Goal: Information Seeking & Learning: Understand process/instructions

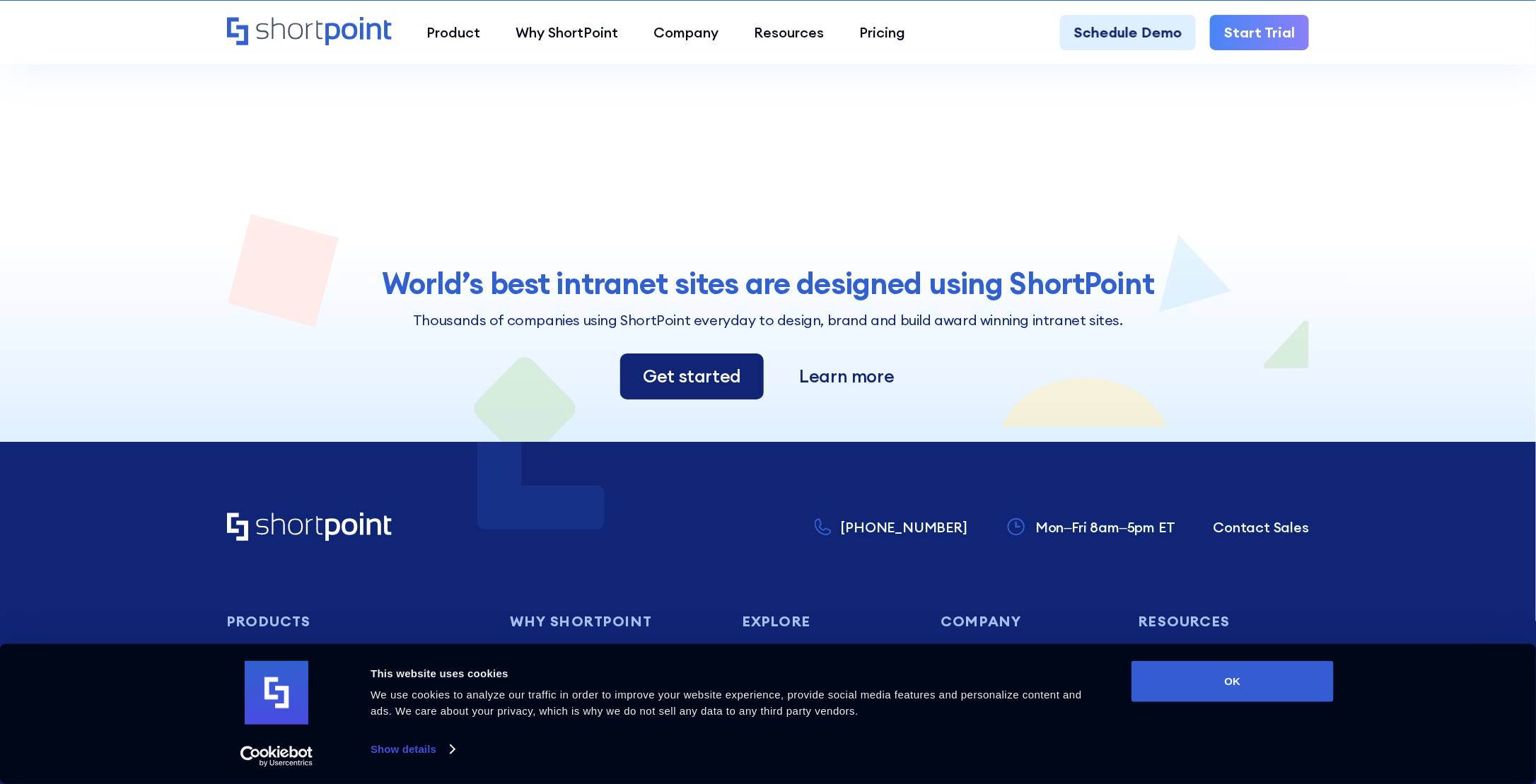
scroll to position [2403, 0]
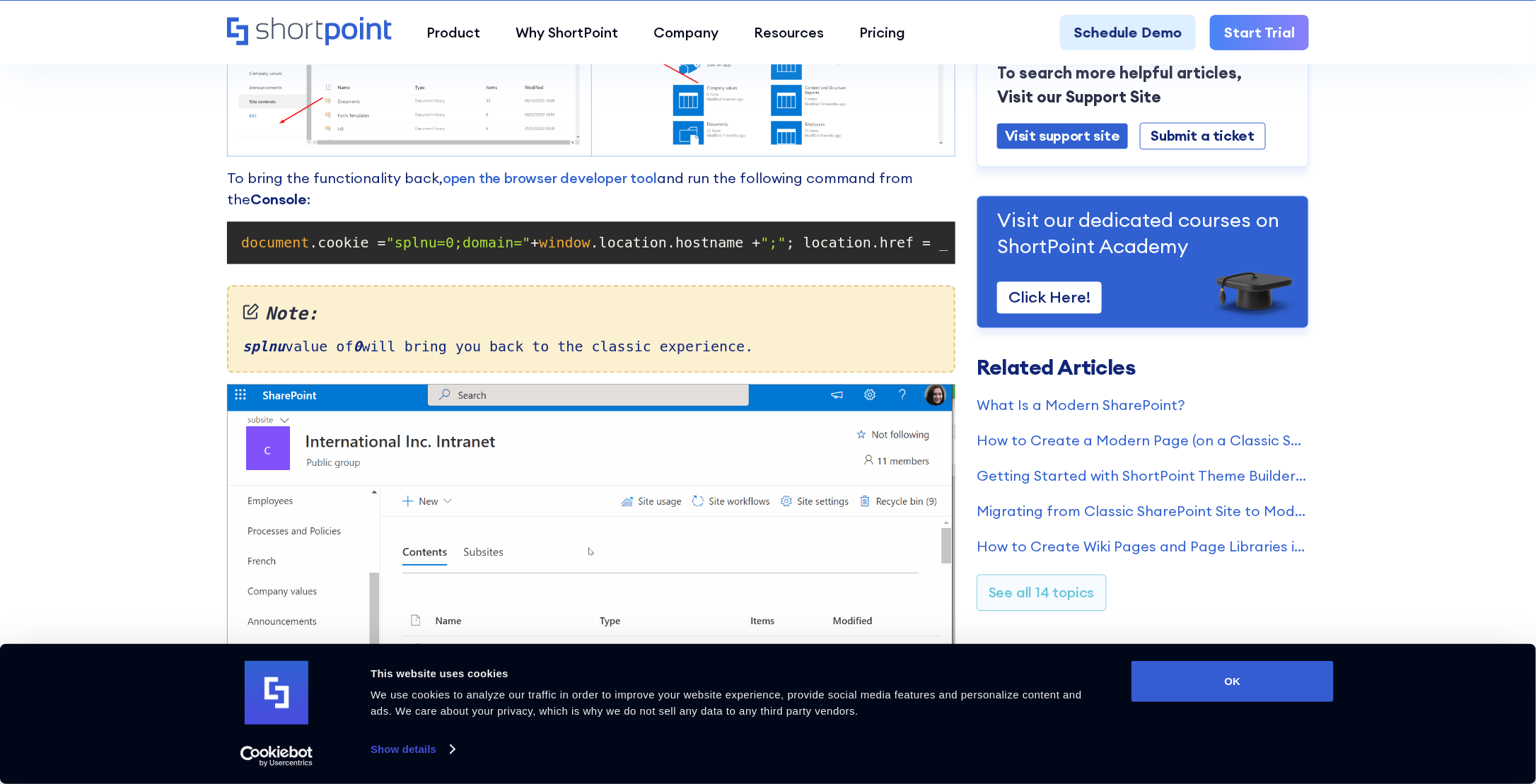
scroll to position [1414, 0]
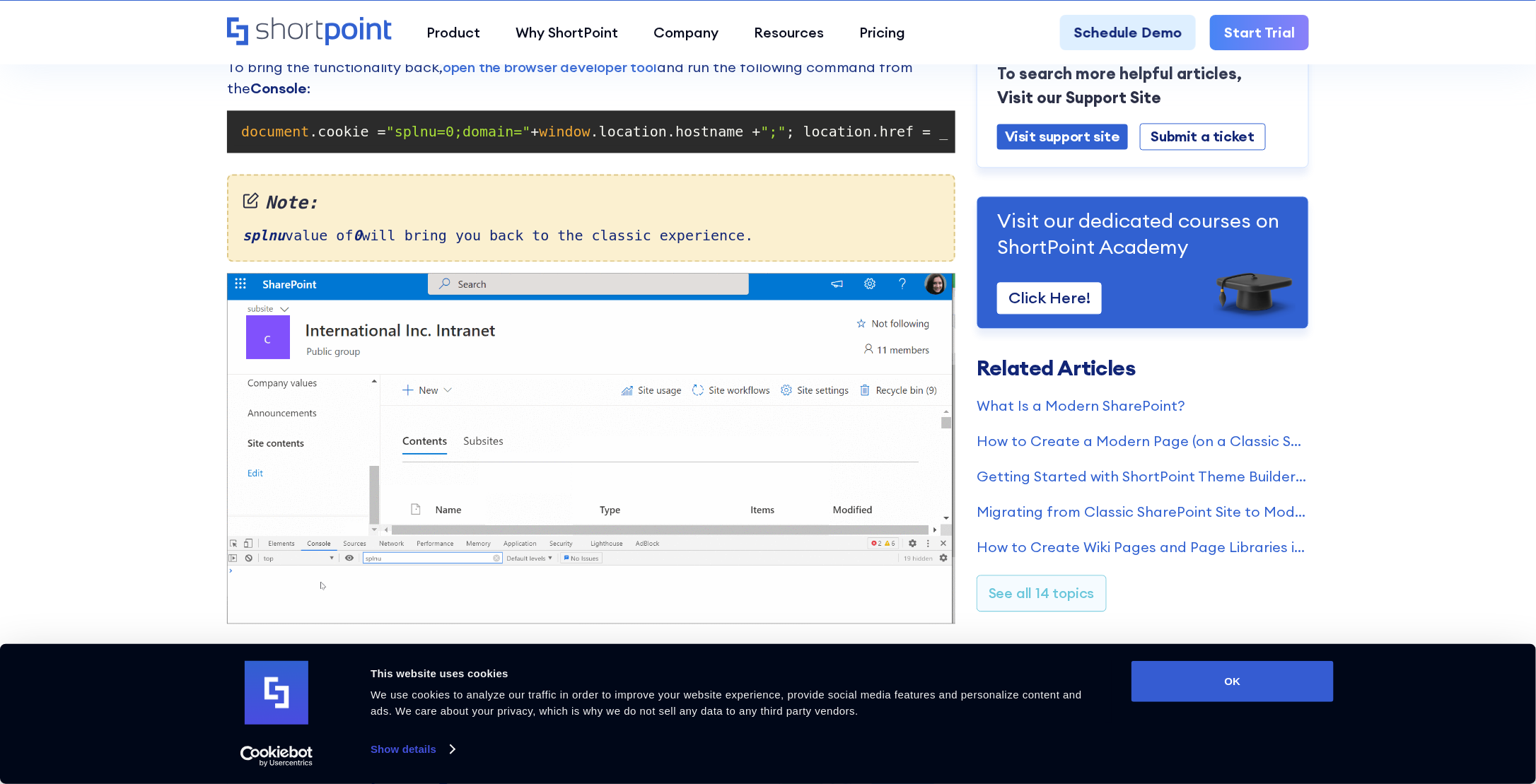
click at [478, 125] on span ""splnu=0;domain="" at bounding box center [459, 131] width 145 height 17
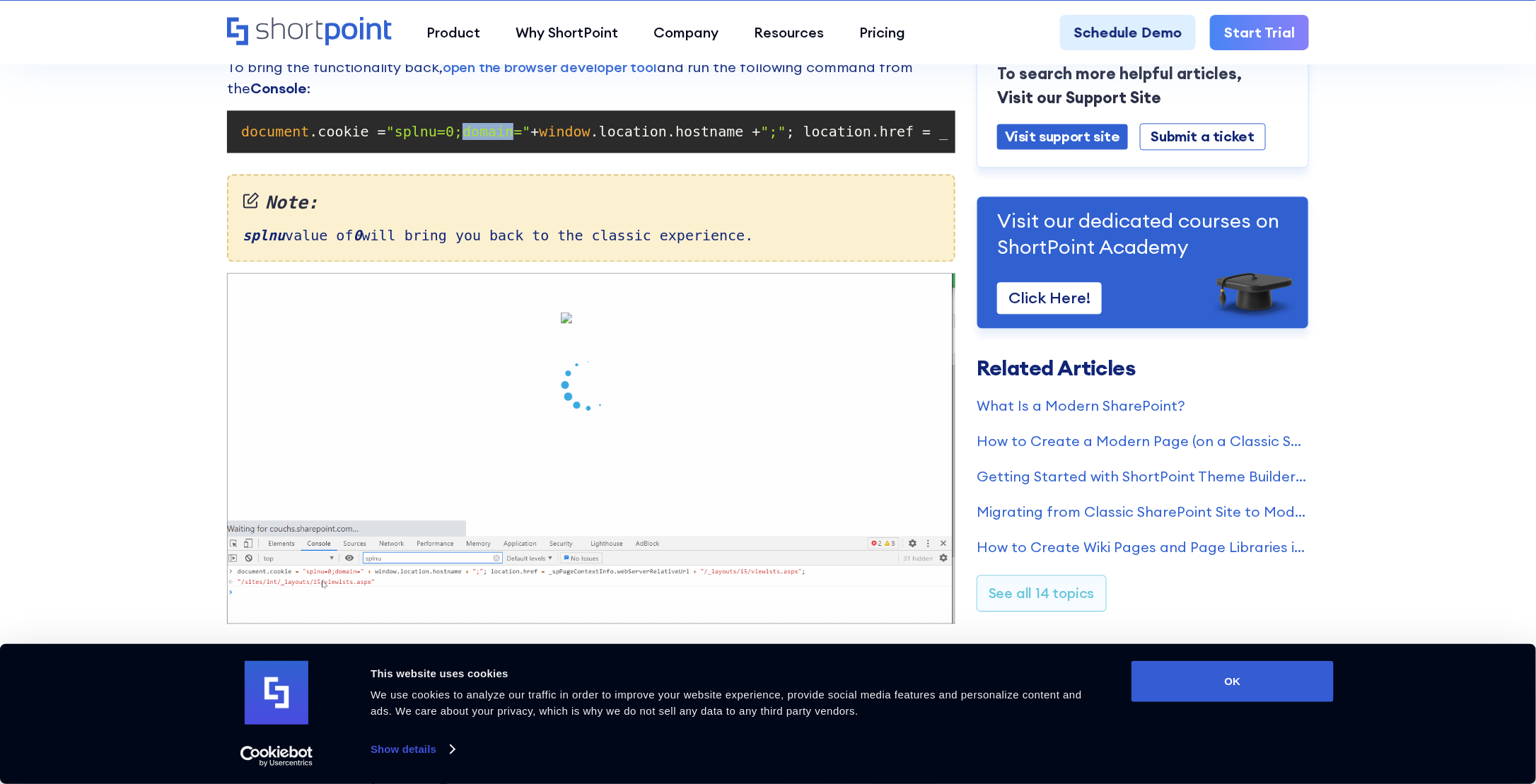
click at [478, 125] on span ""splnu=0;domain="" at bounding box center [459, 131] width 145 height 17
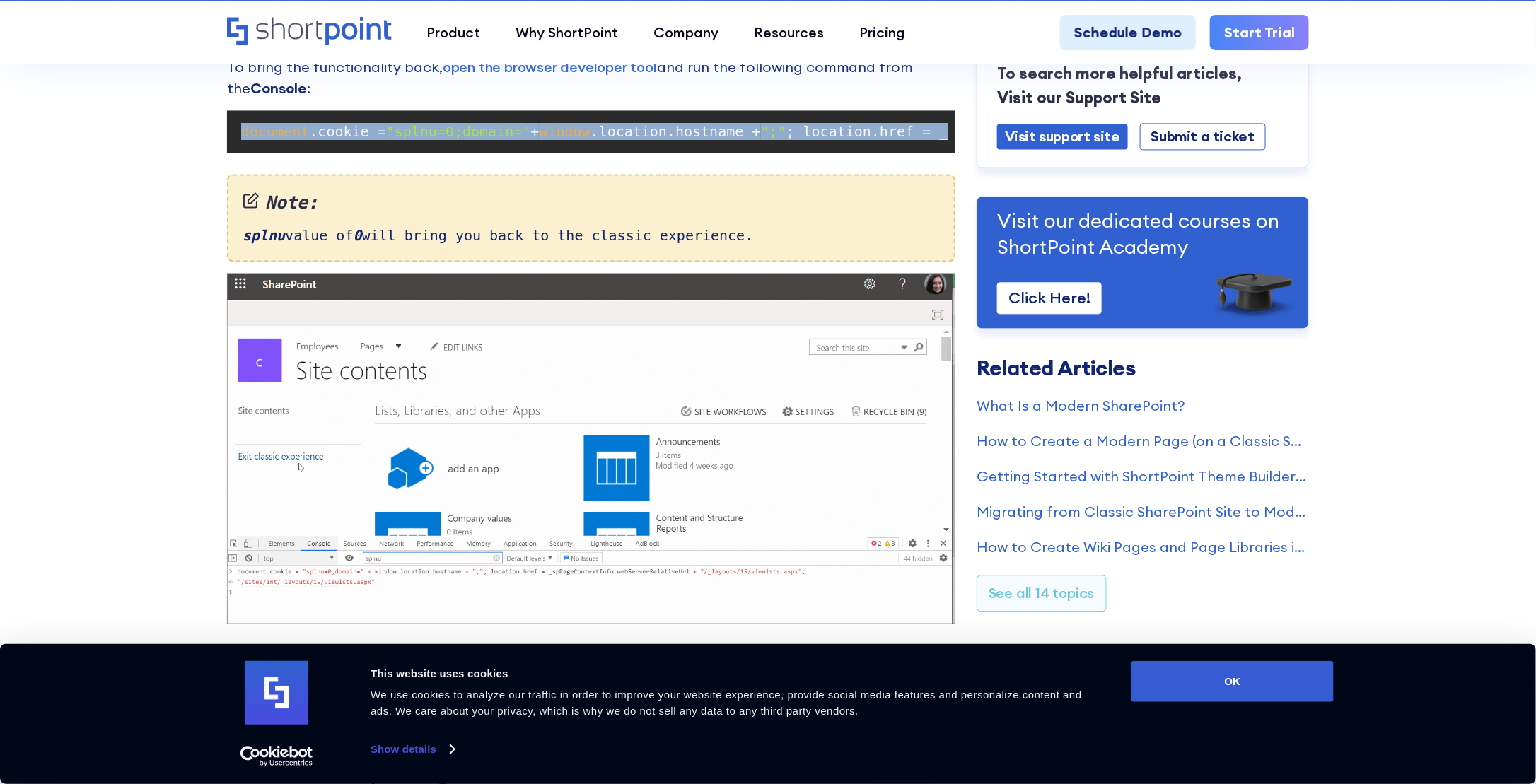
click at [478, 125] on span ""splnu=0;domain="" at bounding box center [459, 131] width 145 height 17
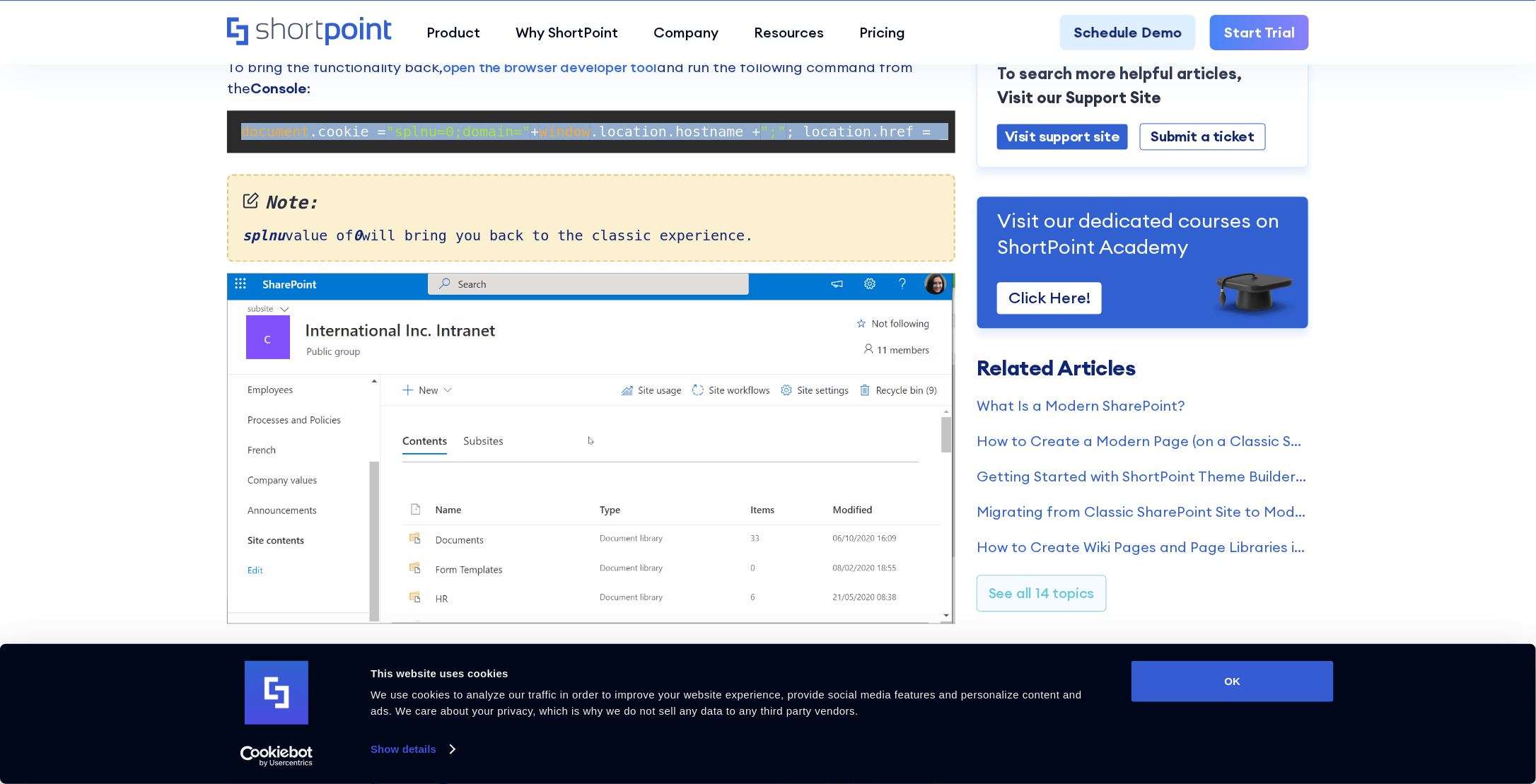
copy code "document .cookie = "splnu=0;domain=" + window .location.hostname + ";" ; locati…"
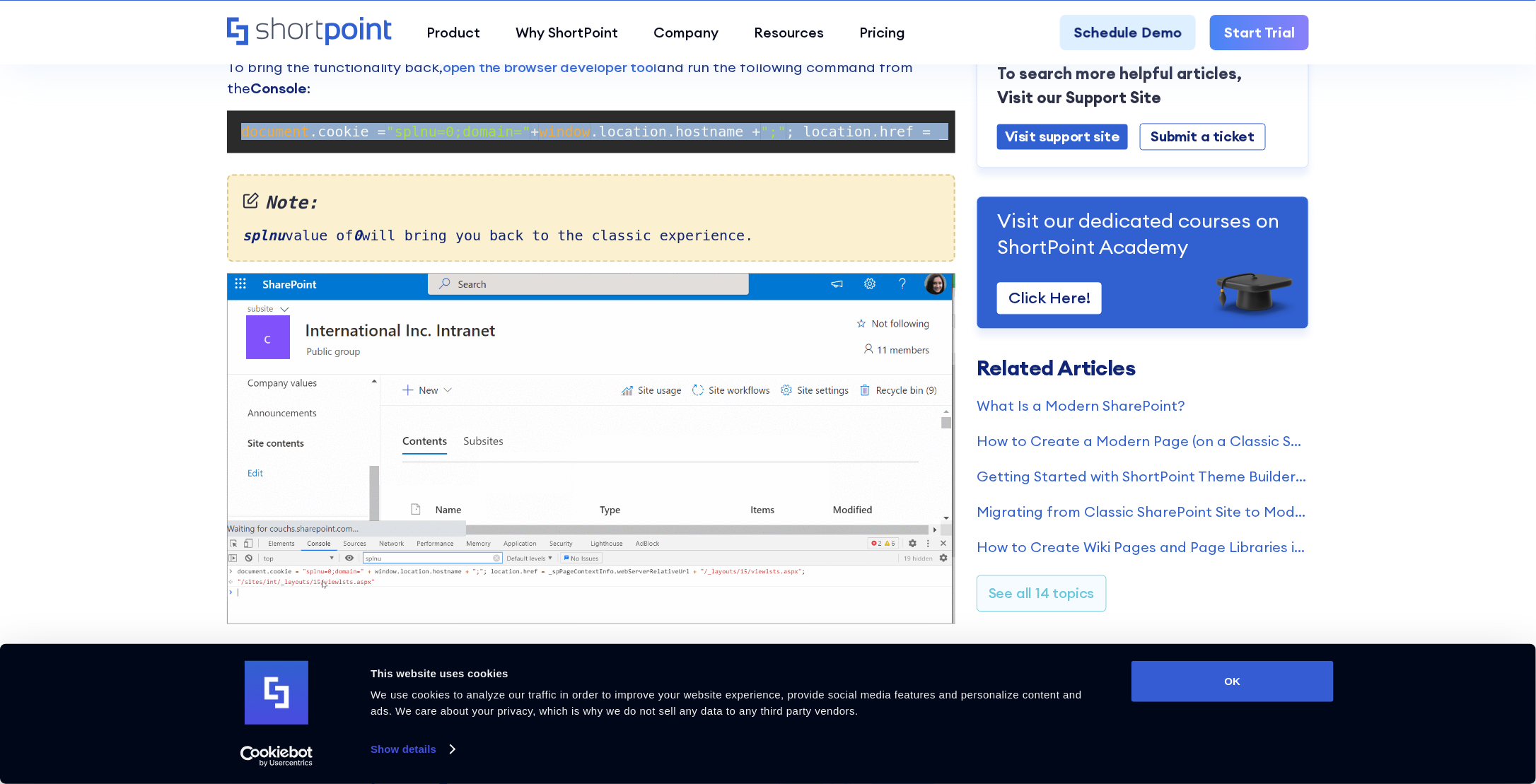
click at [594, 130] on span ".location.hostname +" at bounding box center [675, 131] width 170 height 17
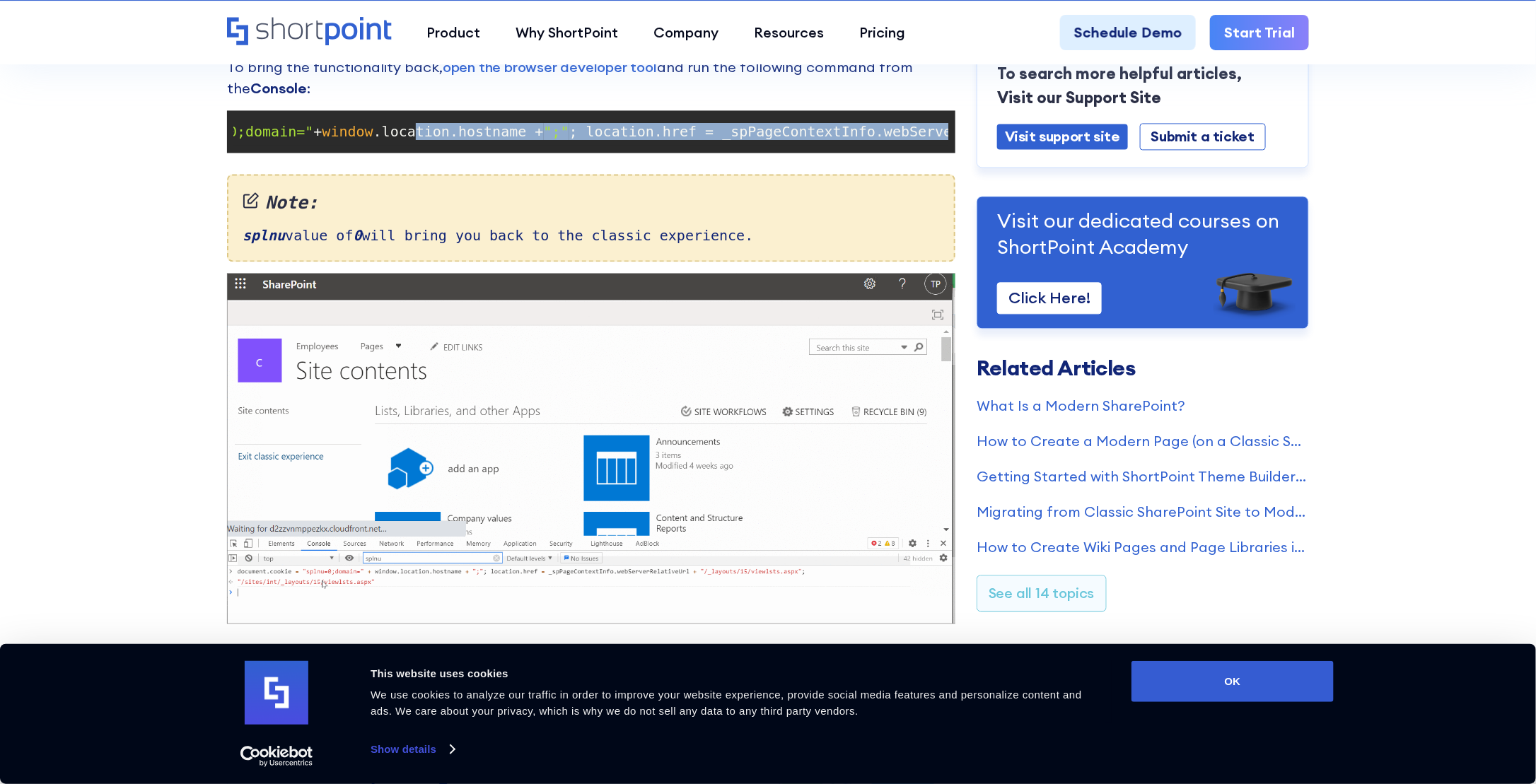
drag, startPoint x: 625, startPoint y: 134, endPoint x: 945, endPoint y: 133, distance: 320.0
click at [945, 133] on code "document .cookie = "splnu=0;domain=" + window .location.hostname + ";" ; locati…" at bounding box center [591, 131] width 714 height 28
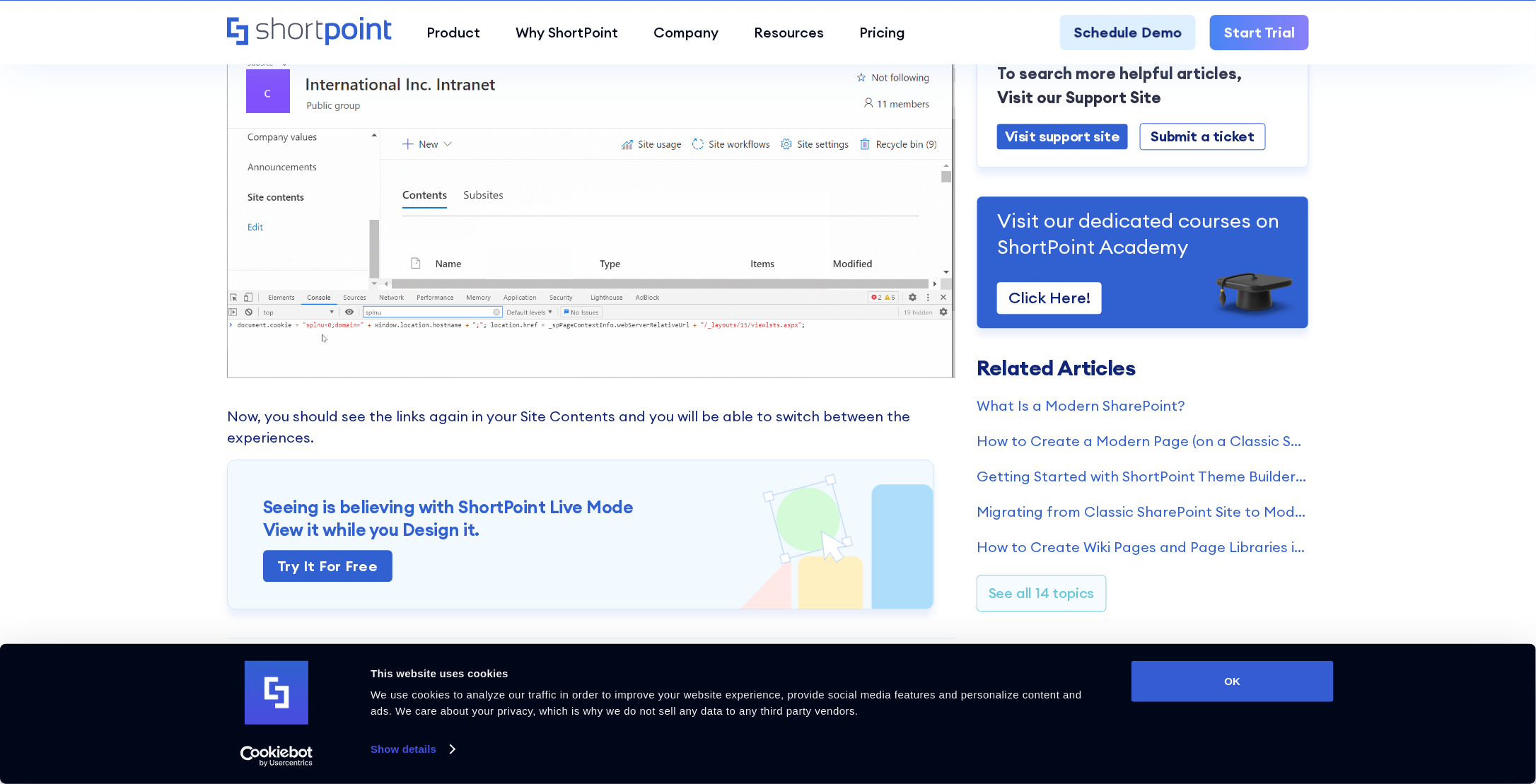
scroll to position [1838, 0]
